Goal: Information Seeking & Learning: Learn about a topic

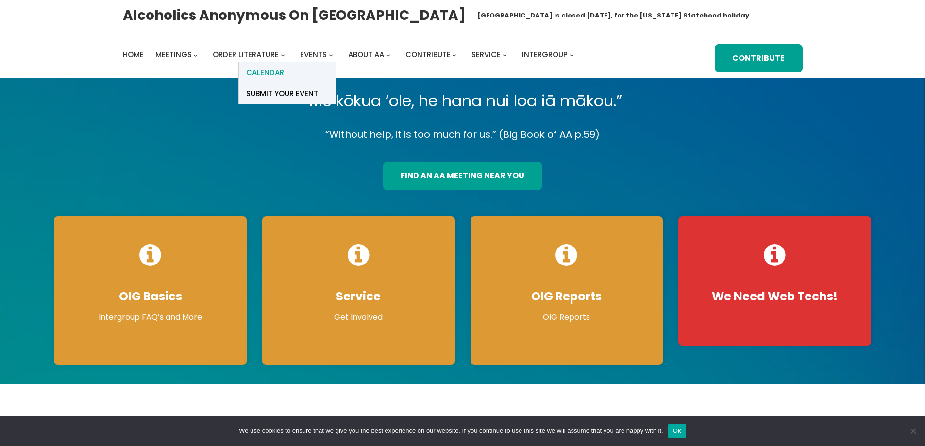
click at [270, 70] on span "Calendar" at bounding box center [265, 73] width 38 height 14
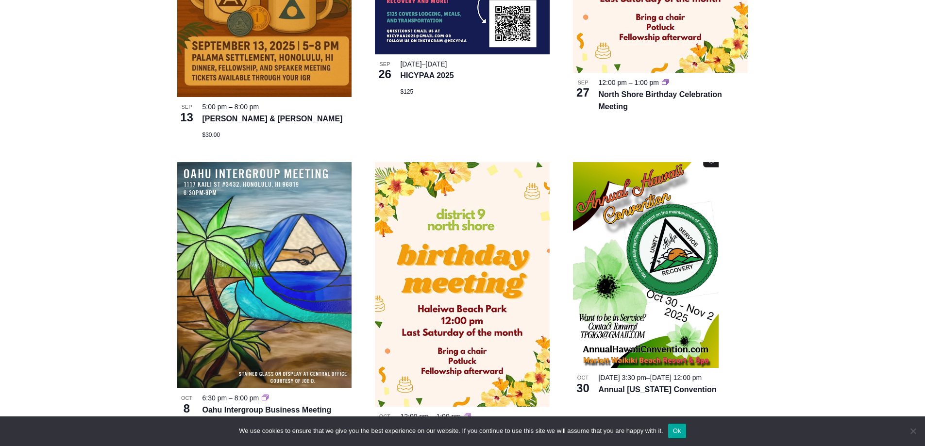
scroll to position [826, 0]
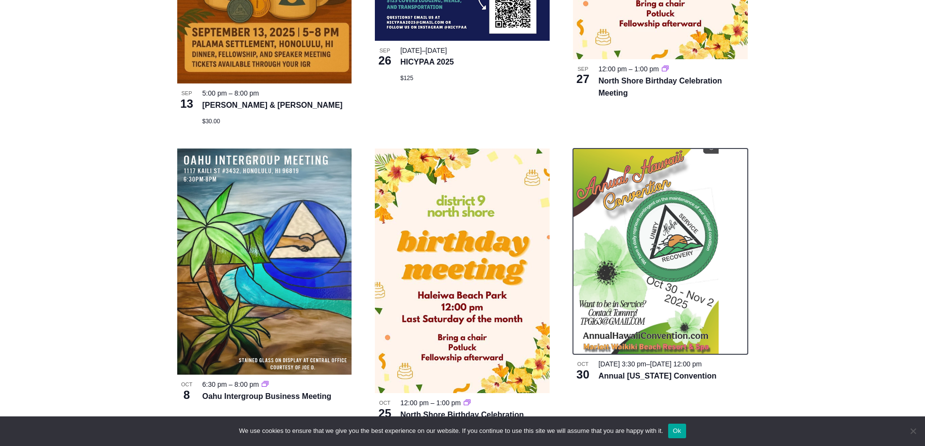
click at [676, 289] on img at bounding box center [646, 252] width 146 height 206
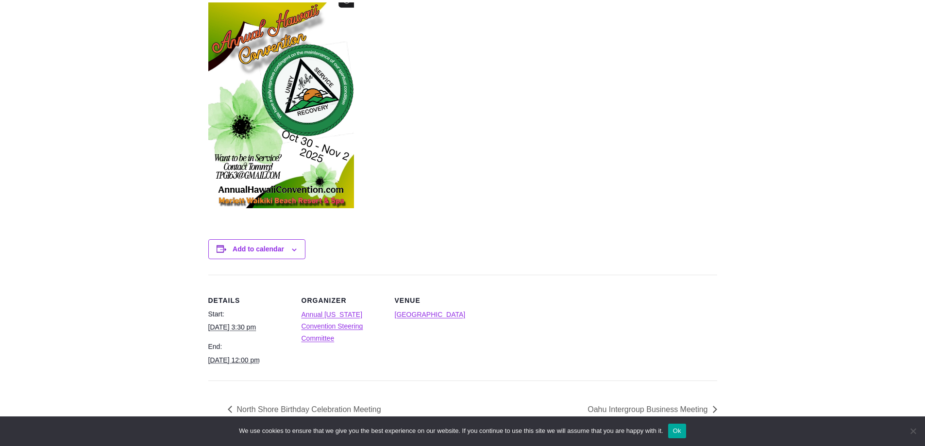
scroll to position [340, 0]
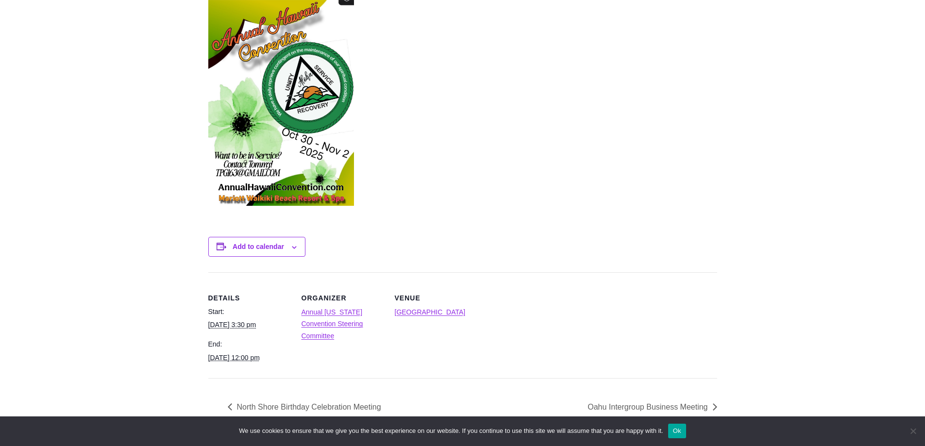
click at [318, 151] on img at bounding box center [281, 103] width 146 height 206
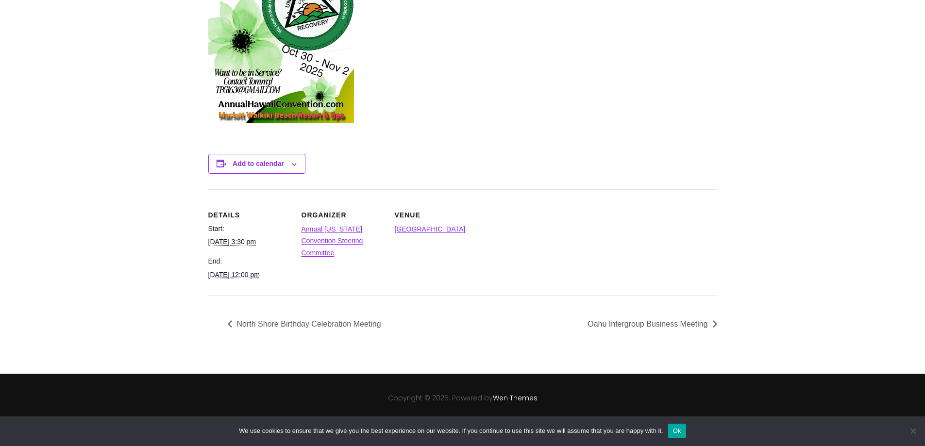
scroll to position [435, 0]
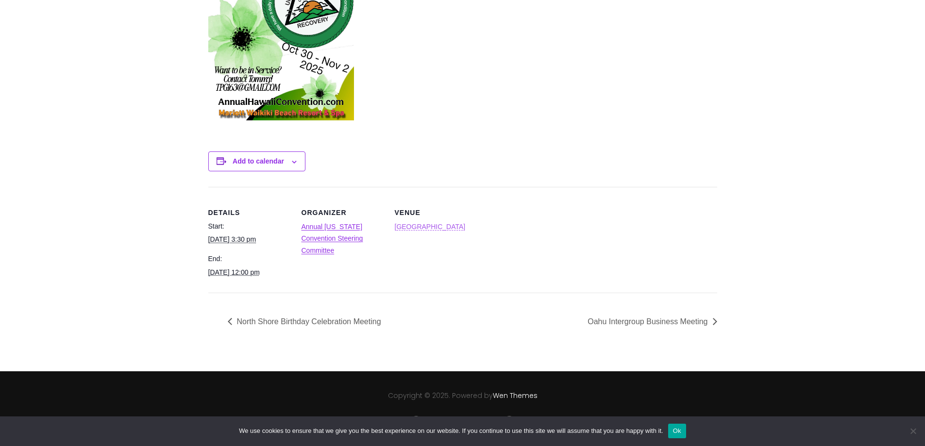
click at [430, 223] on link "[GEOGRAPHIC_DATA]" at bounding box center [430, 227] width 71 height 8
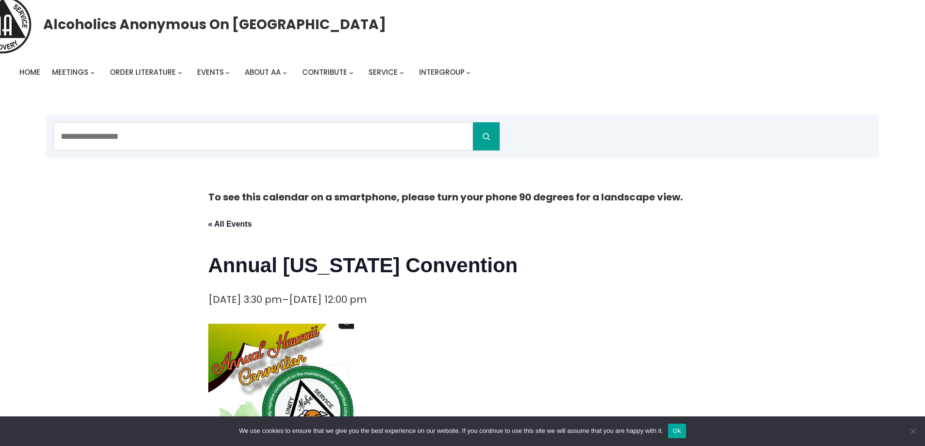
scroll to position [0, 0]
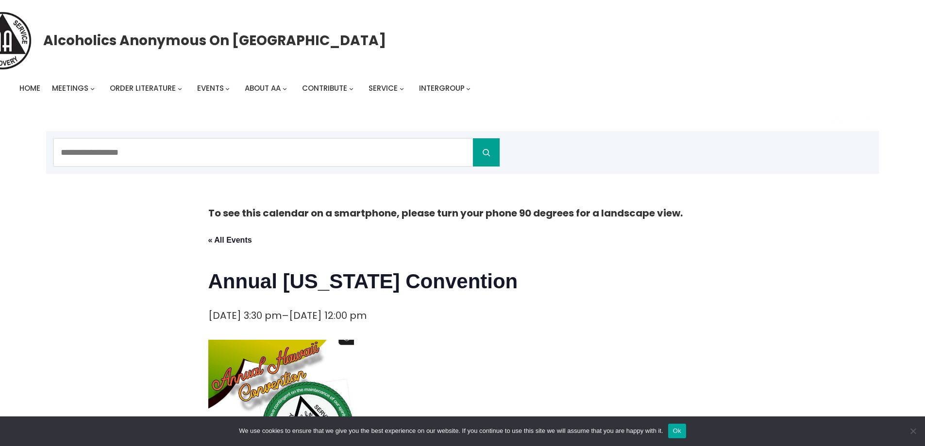
click at [31, 40] on div "Alcoholics Anonymous on [GEOGRAPHIC_DATA]" at bounding box center [315, 41] width 685 height 58
click at [20, 86] on span "Home" at bounding box center [29, 88] width 21 height 10
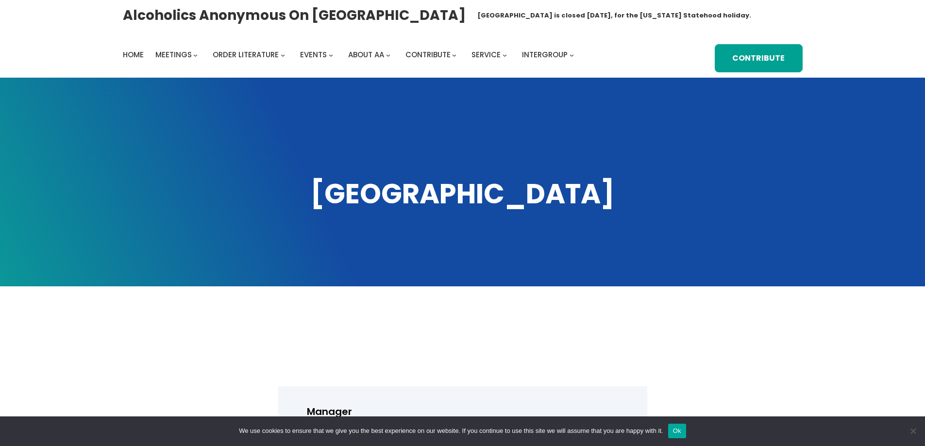
click at [494, 199] on h1 "[GEOGRAPHIC_DATA]" at bounding box center [463, 194] width 680 height 37
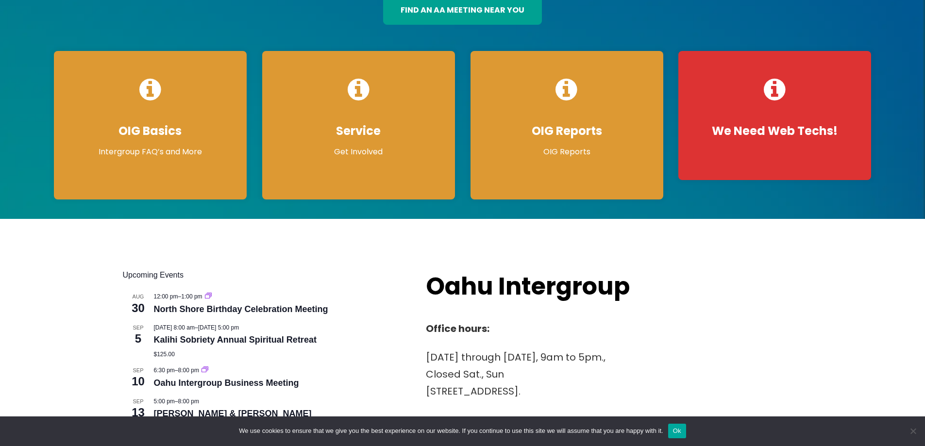
scroll to position [194, 0]
